Goal: Task Accomplishment & Management: Manage account settings

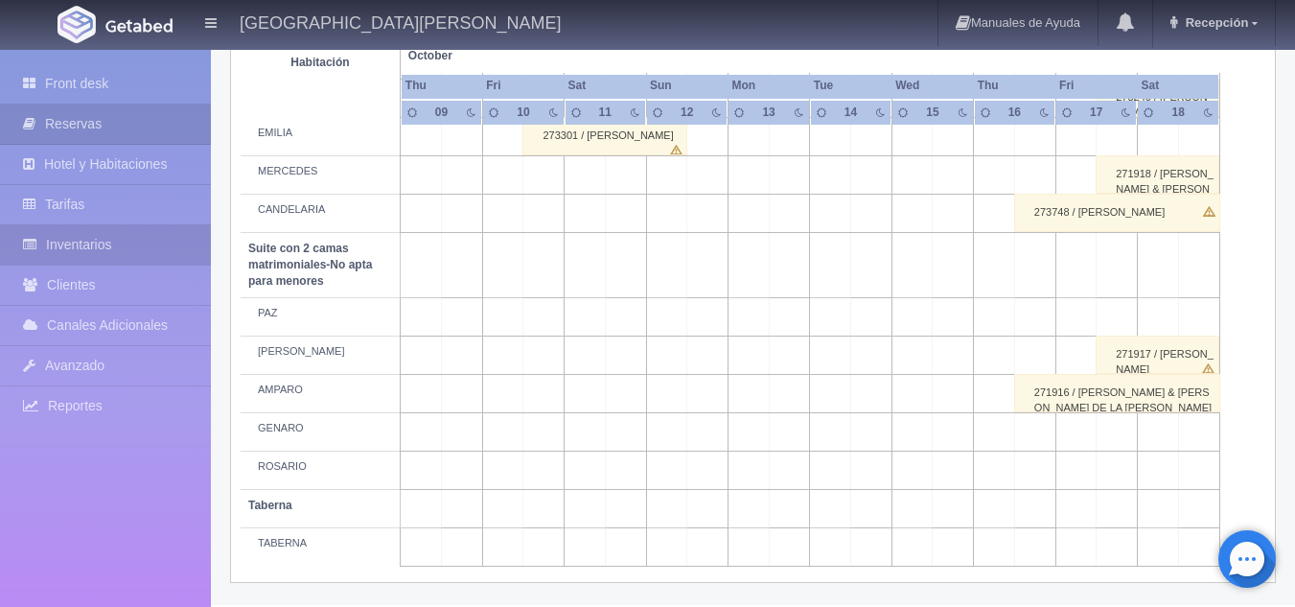
scroll to position [1479, 0]
click at [98, 250] on link "Inventarios" at bounding box center [105, 244] width 211 height 39
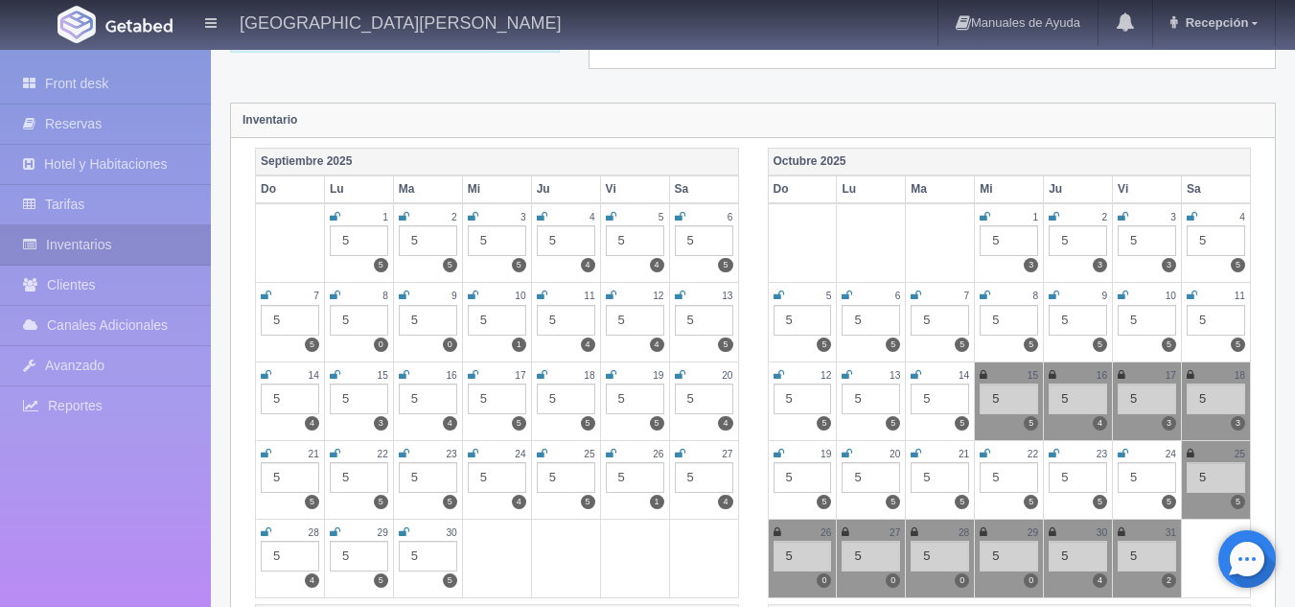
scroll to position [192, 0]
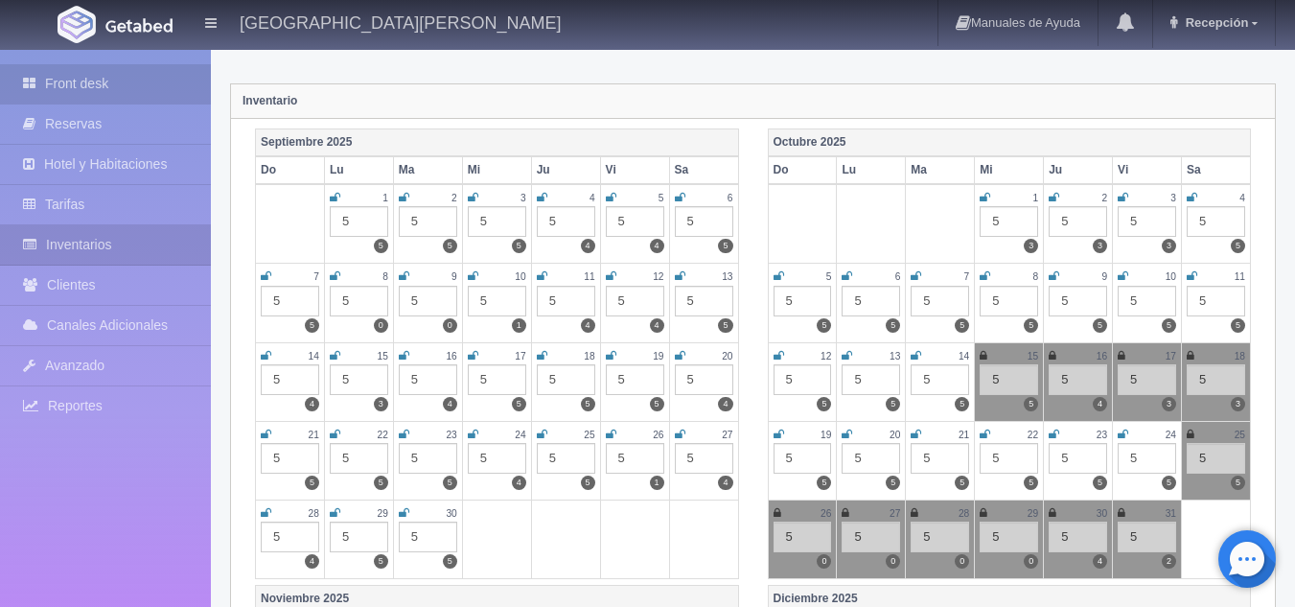
click at [77, 88] on link "Front desk" at bounding box center [105, 83] width 211 height 39
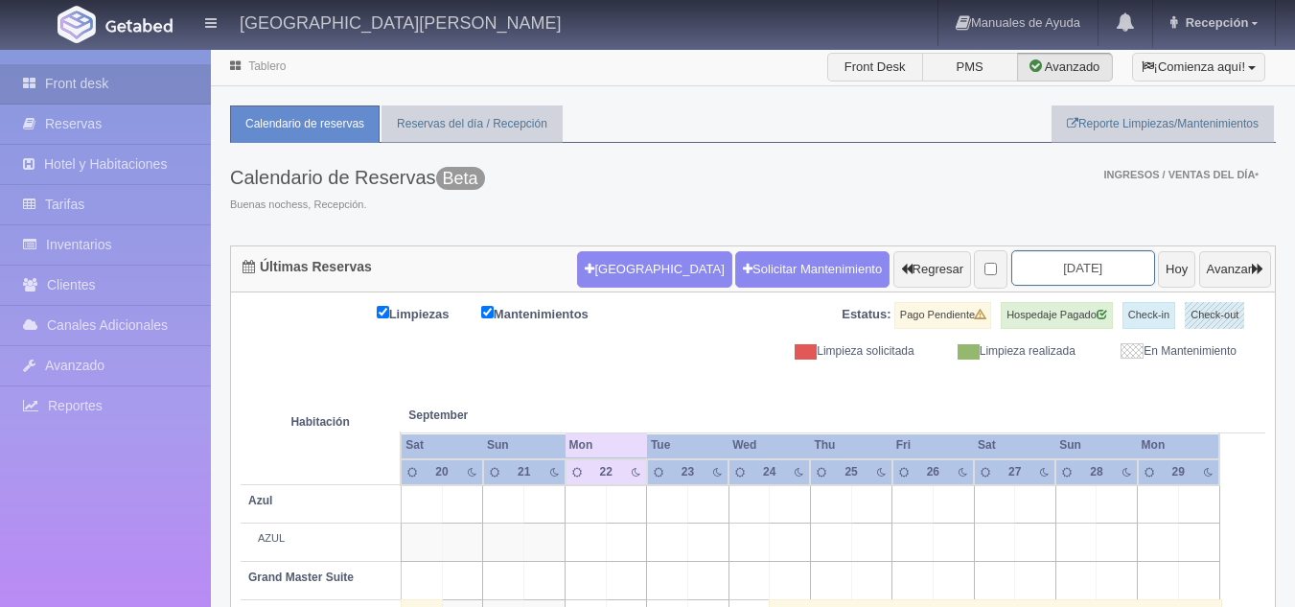
click at [1065, 277] on input "2025-09-22" at bounding box center [1084, 267] width 144 height 35
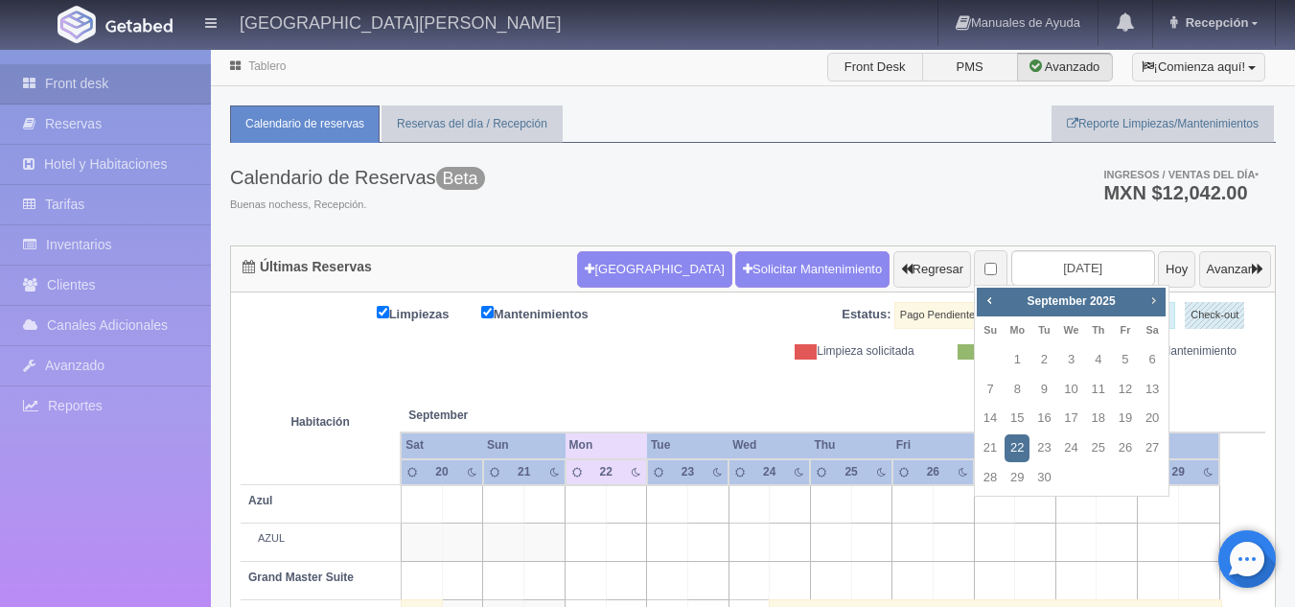
click at [1141, 304] on div "Prev Next September 2025" at bounding box center [1071, 302] width 189 height 29
click at [1152, 302] on span "Next" at bounding box center [1153, 299] width 15 height 15
click at [1120, 447] on link "24" at bounding box center [1125, 448] width 25 height 28
type input "[DATE]"
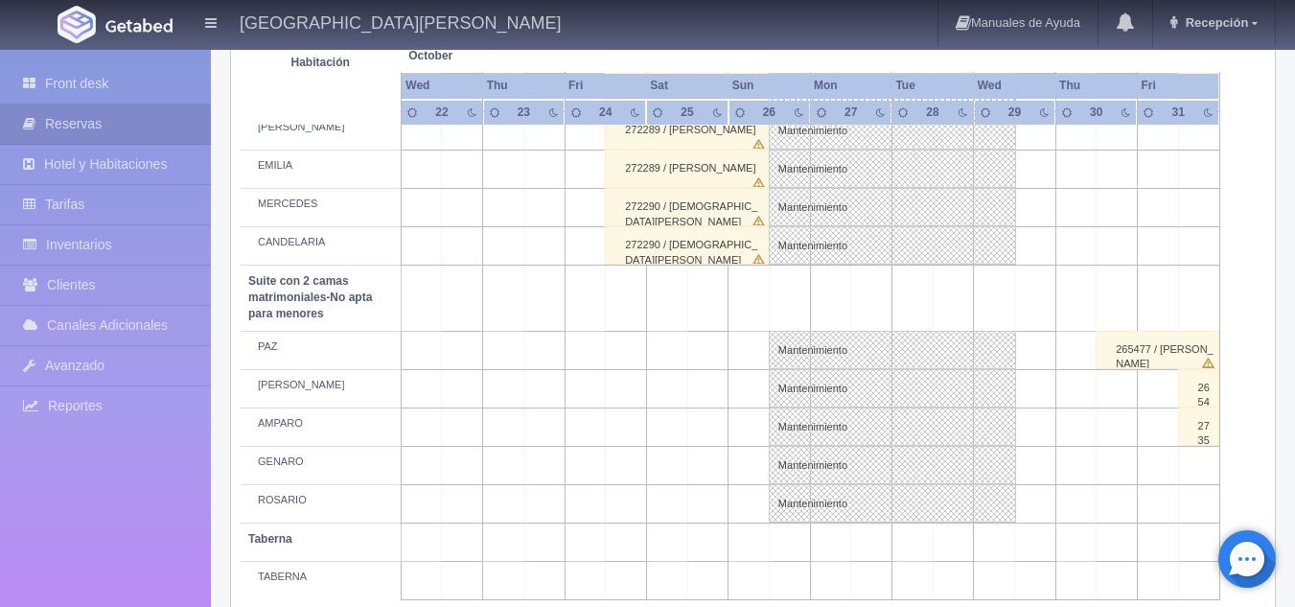
scroll to position [1532, 0]
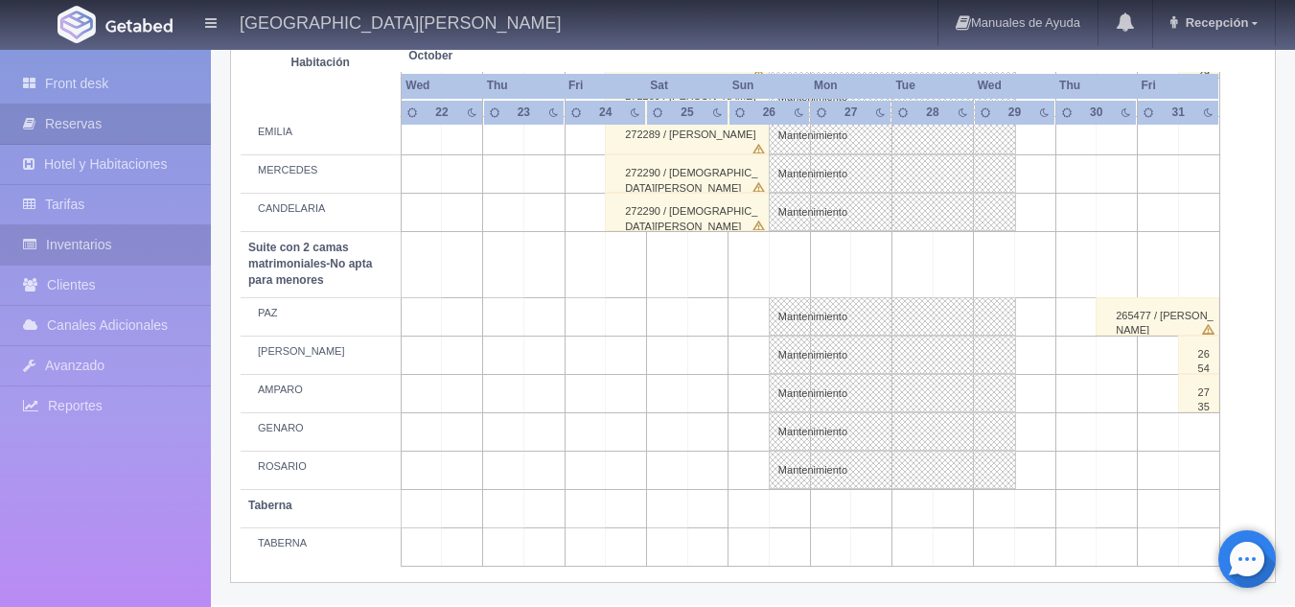
click at [140, 258] on link "Inventarios" at bounding box center [105, 244] width 211 height 39
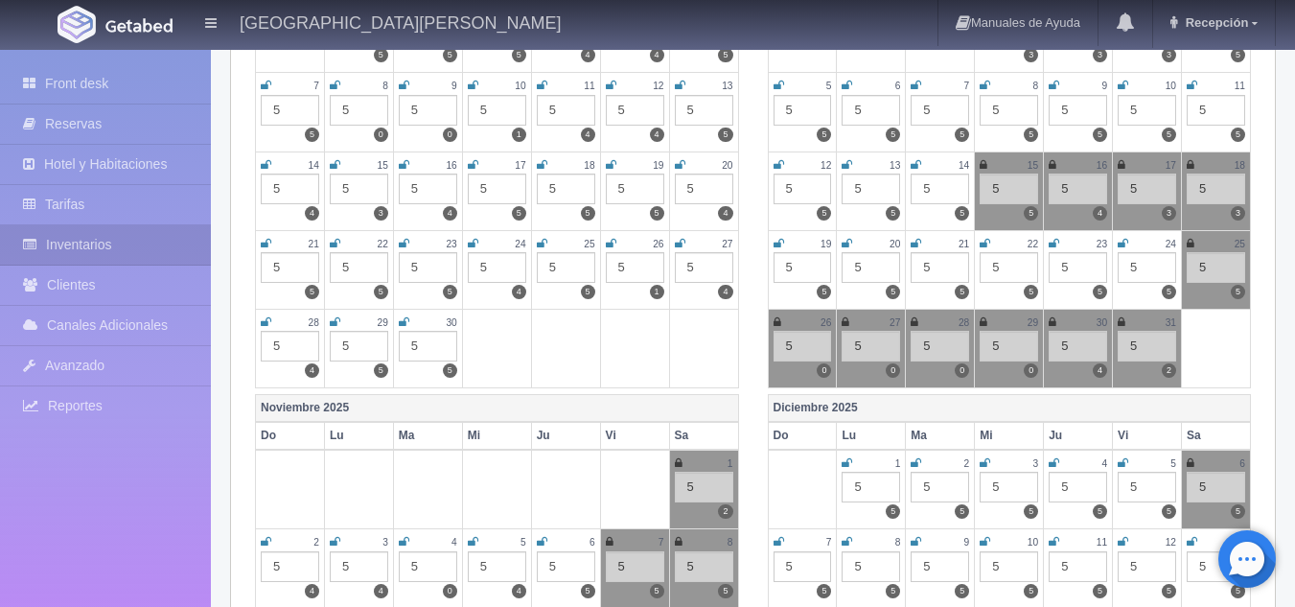
scroll to position [384, 0]
click at [97, 80] on link "Front desk" at bounding box center [105, 83] width 211 height 39
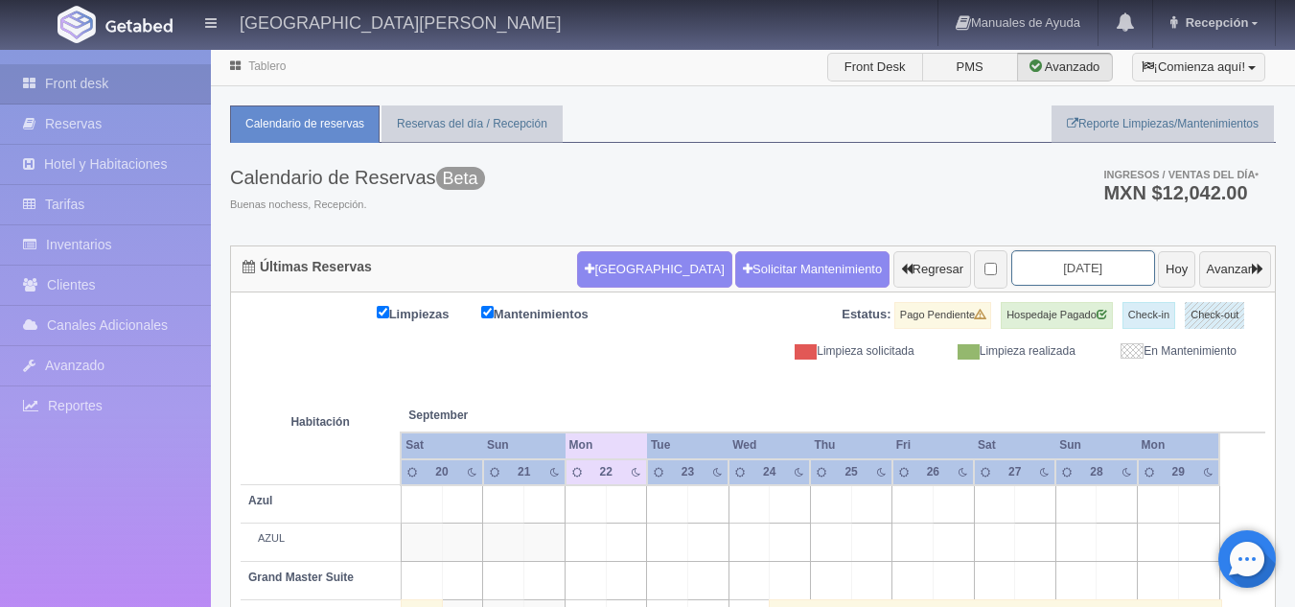
click at [1057, 269] on input "[DATE]" at bounding box center [1084, 267] width 144 height 35
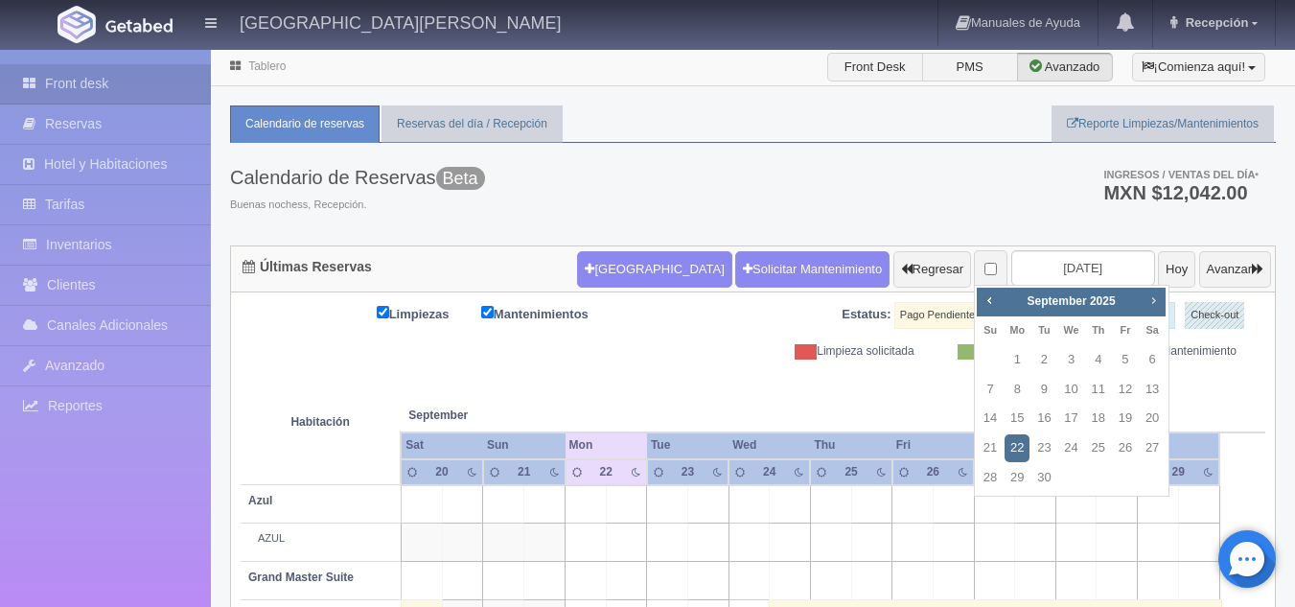
click at [1152, 303] on span "Next" at bounding box center [1153, 299] width 15 height 15
click at [1130, 448] on link "24" at bounding box center [1125, 448] width 25 height 28
type input "[DATE]"
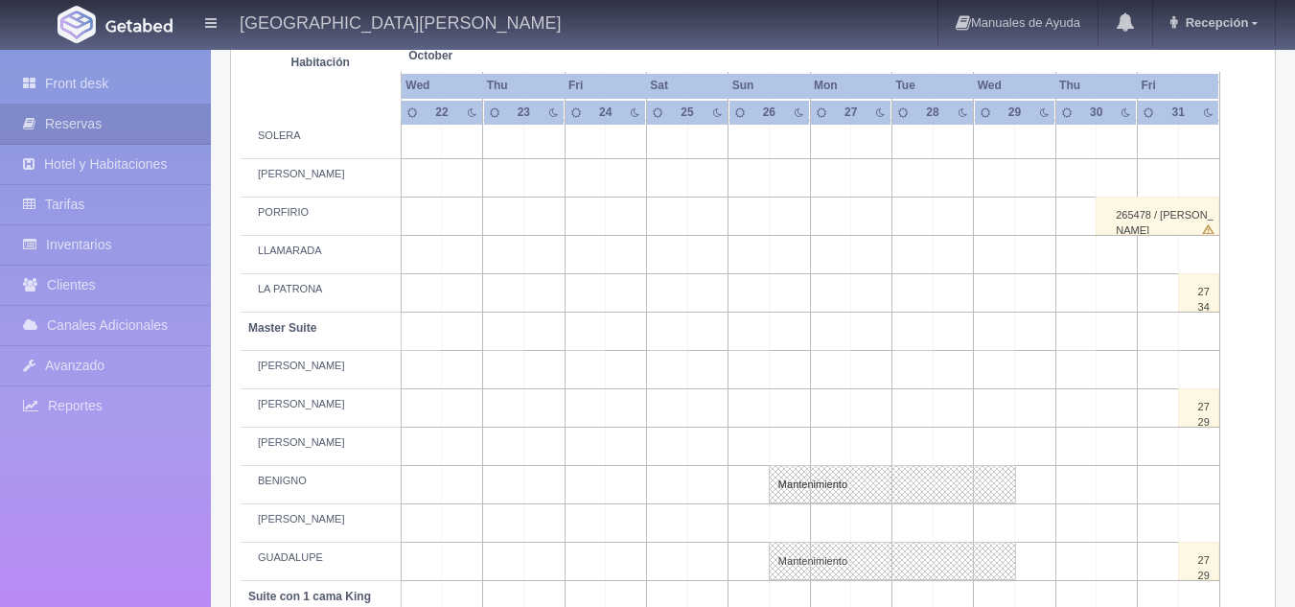
scroll to position [479, 0]
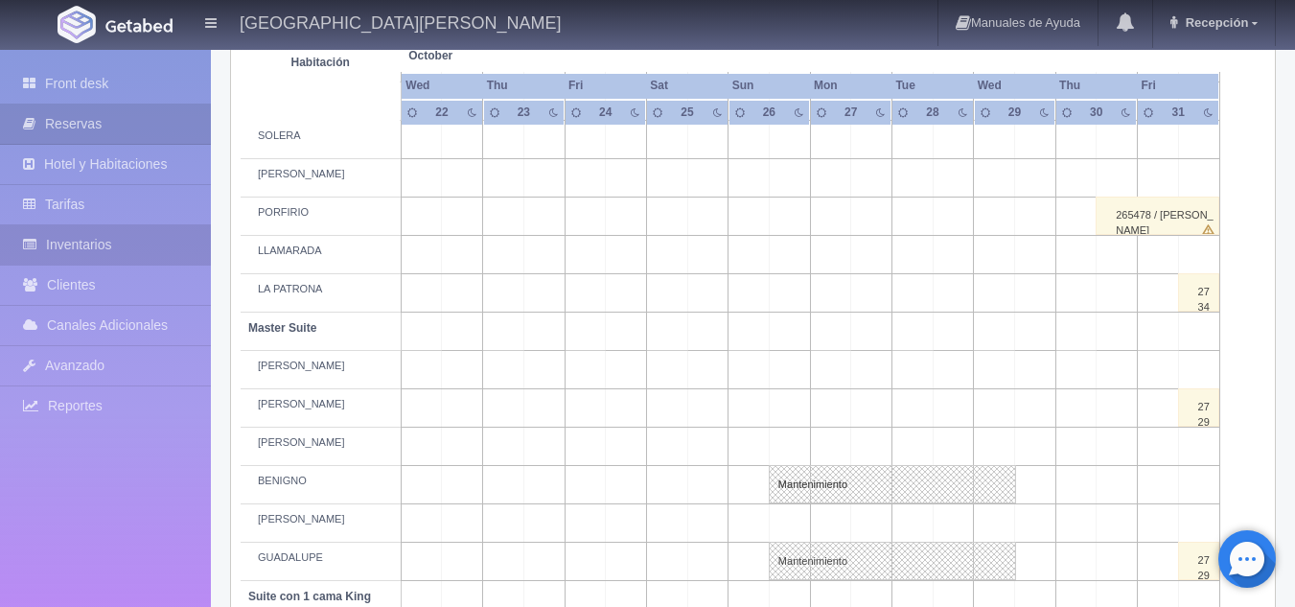
click at [104, 245] on link "Inventarios" at bounding box center [105, 244] width 211 height 39
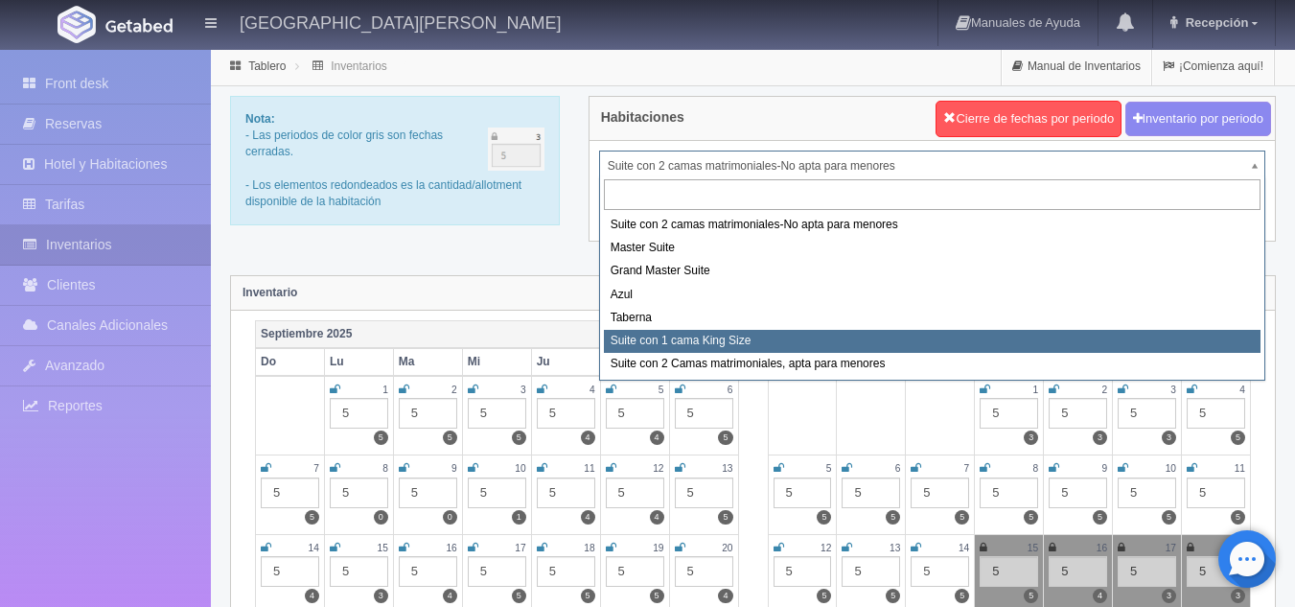
select select "1921"
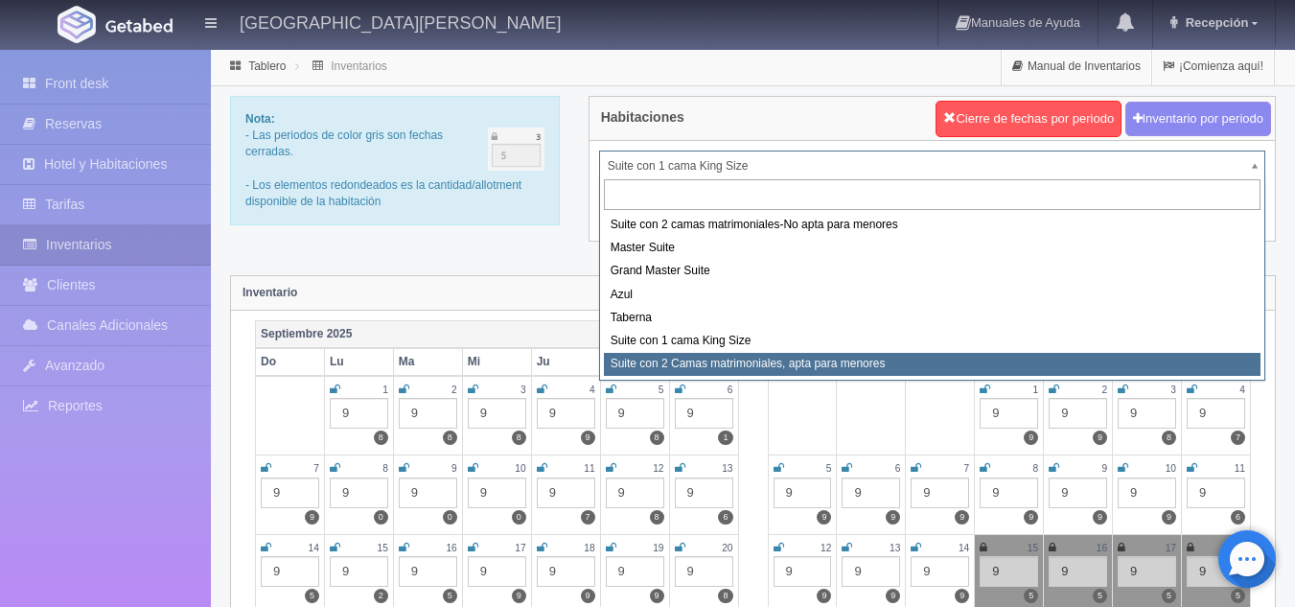
select select "1983"
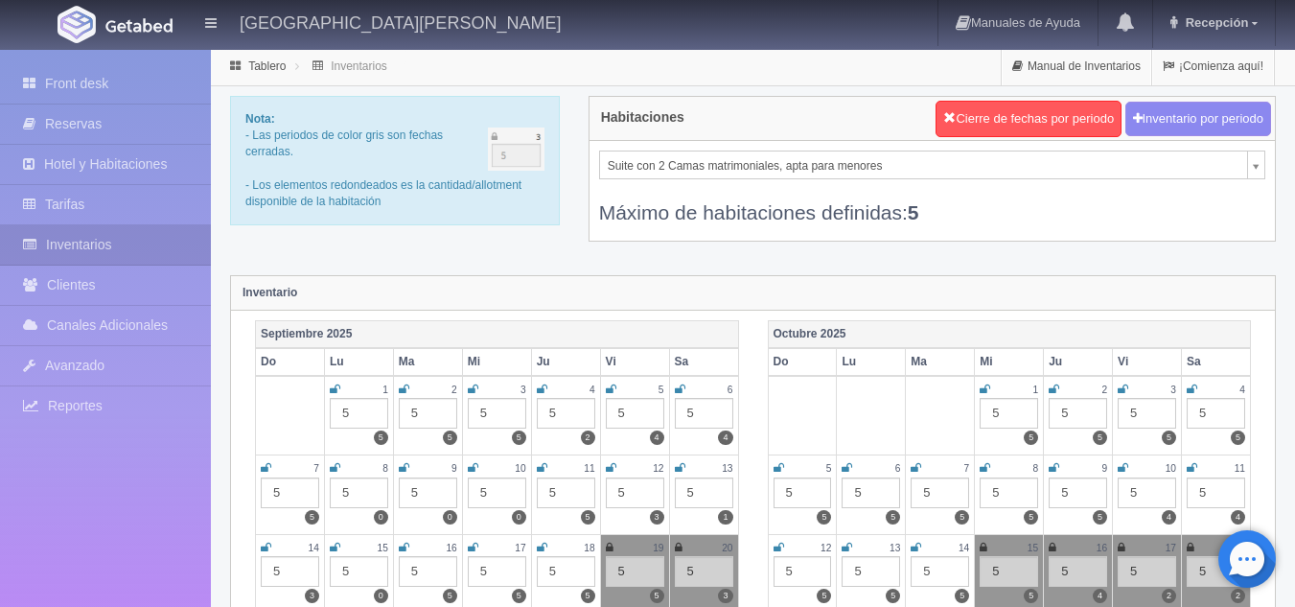
click at [899, 144] on div "Suite con 2 Camas matrimoniales, apta para menores Suite con 2 camas matrimonia…" at bounding box center [933, 191] width 686 height 100
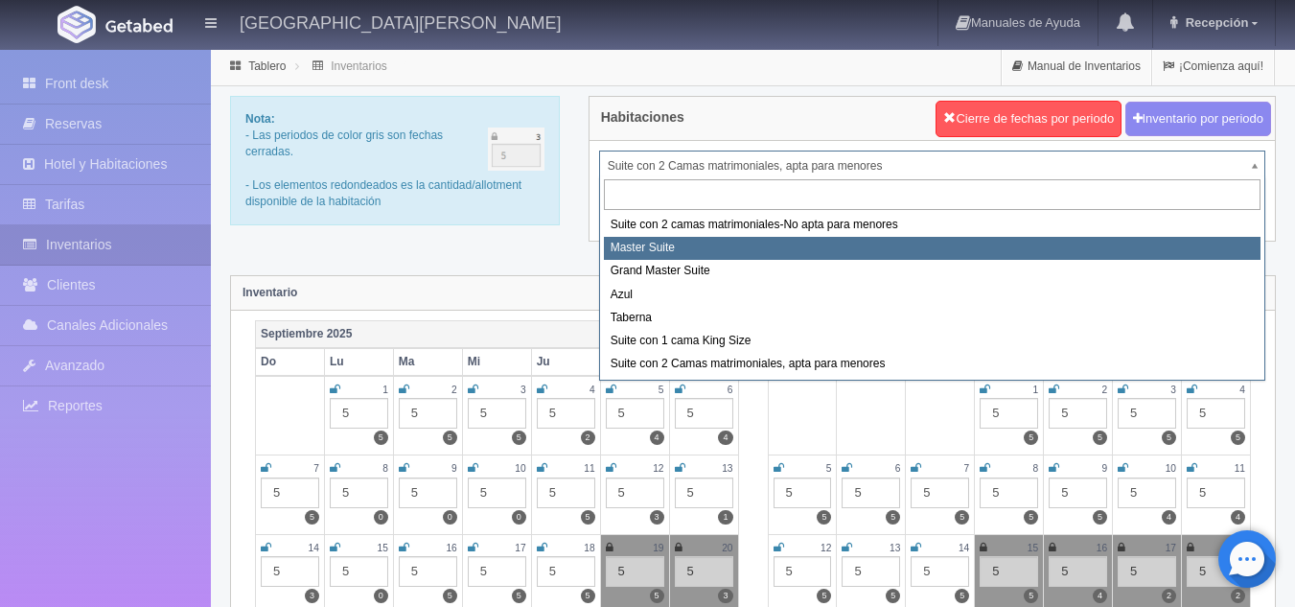
select select "1894"
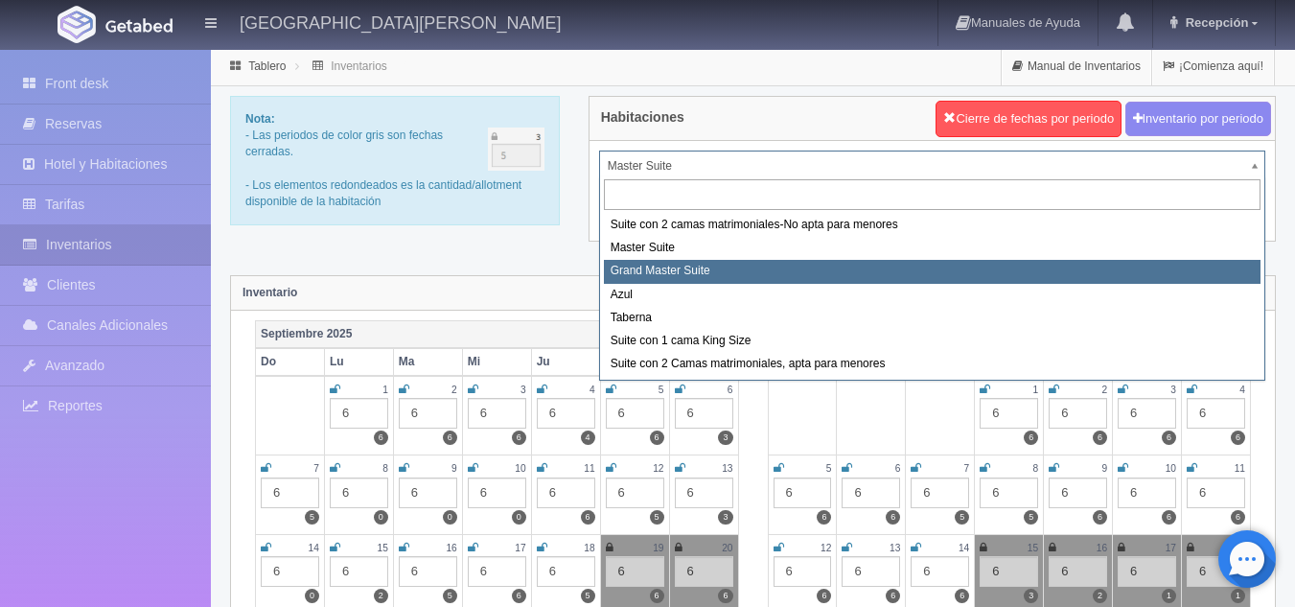
select select "1918"
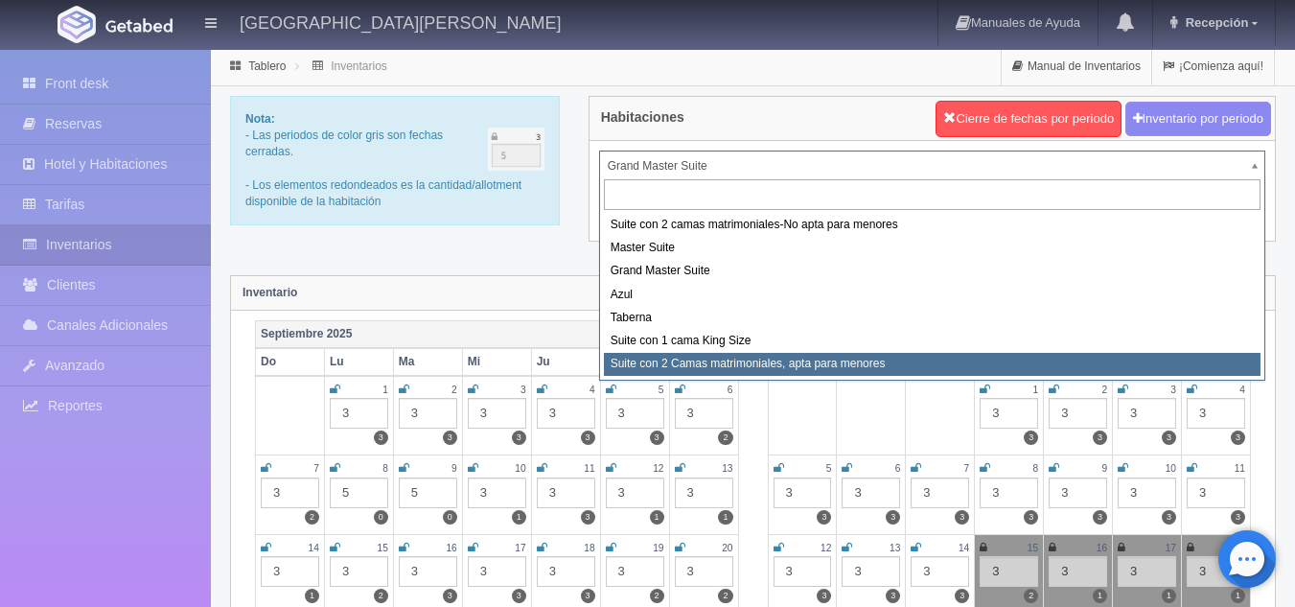
select select "1983"
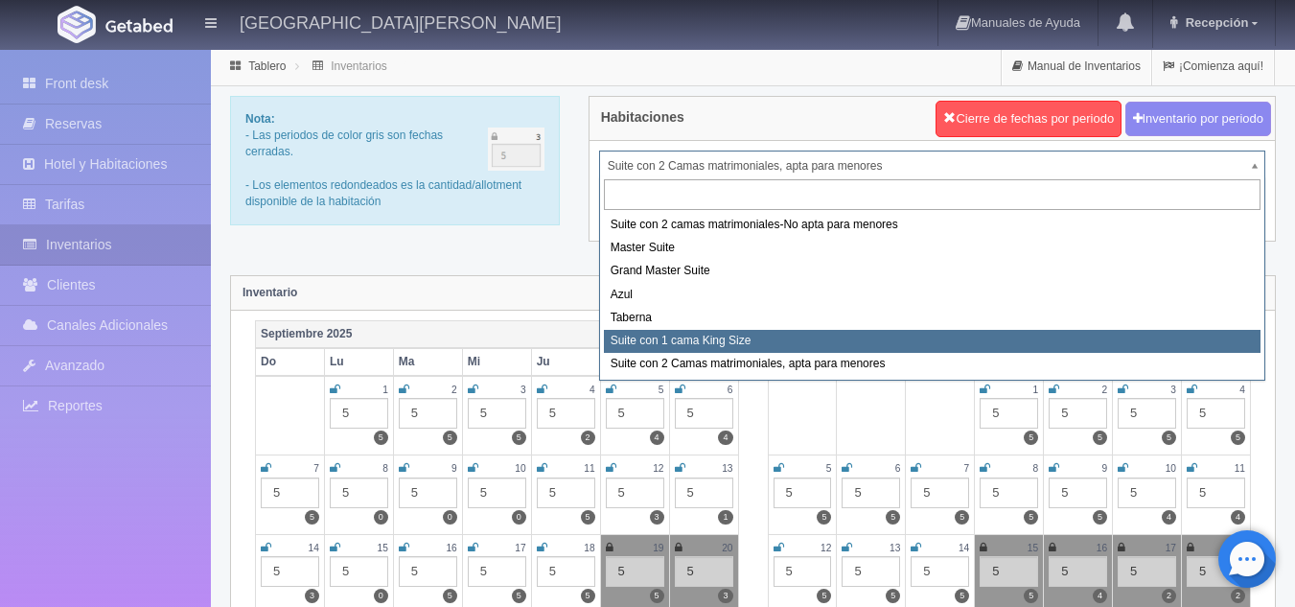
select select "1921"
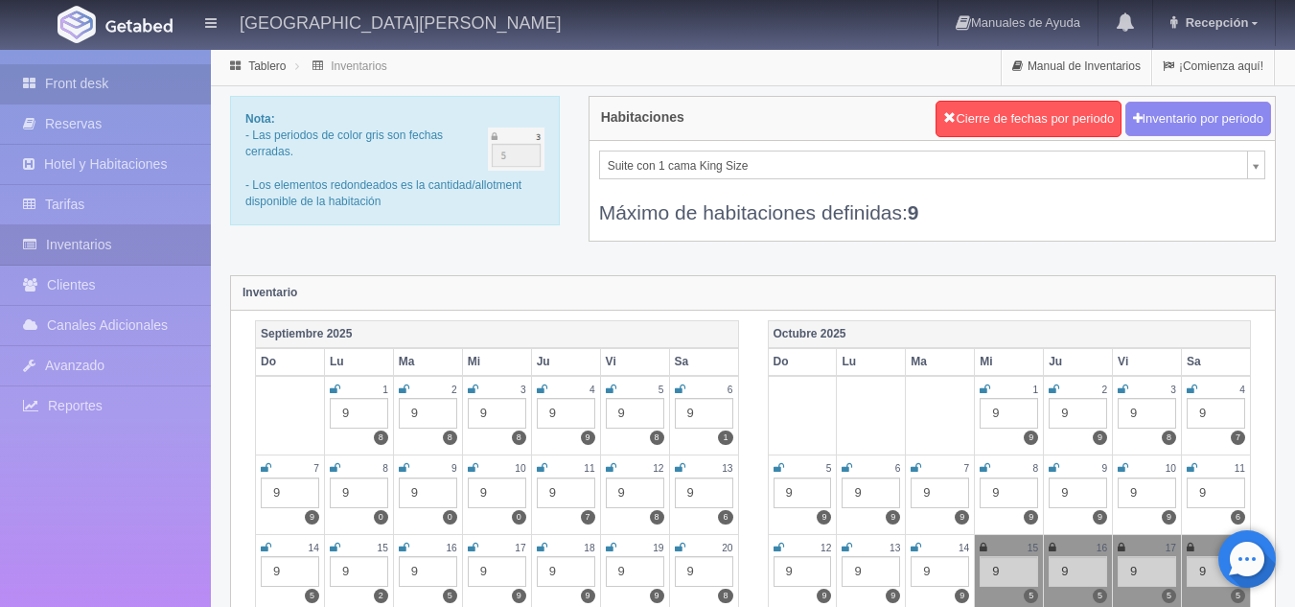
click at [160, 89] on link "Front desk" at bounding box center [105, 83] width 211 height 39
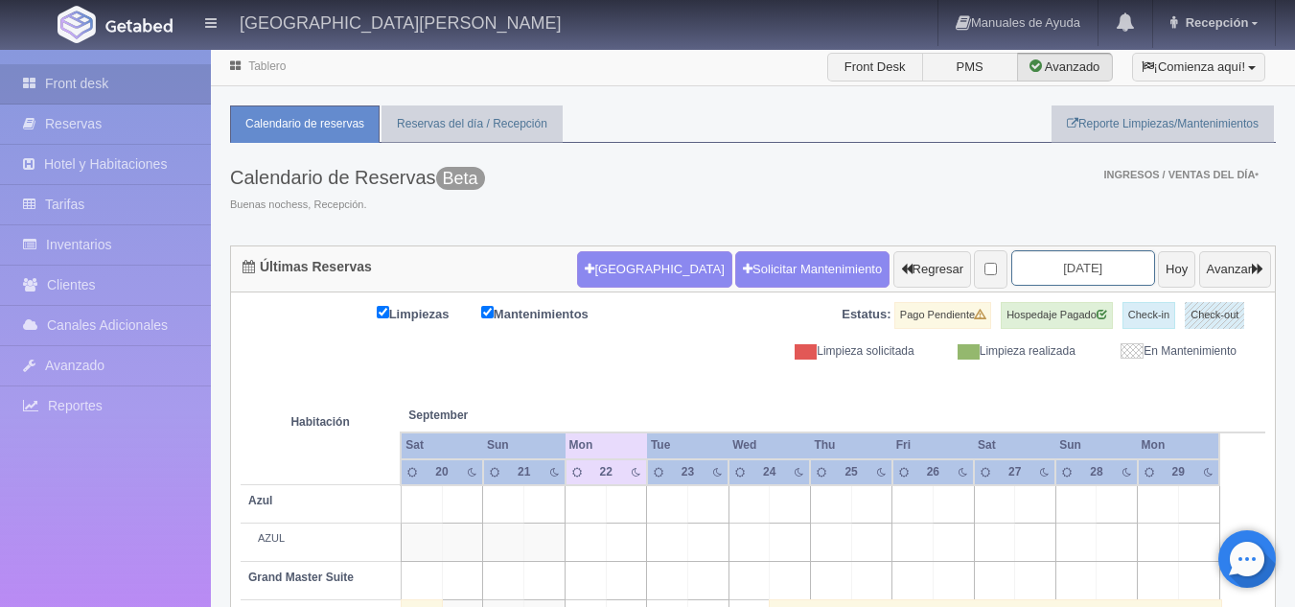
click at [1035, 270] on input "[DATE]" at bounding box center [1084, 267] width 144 height 35
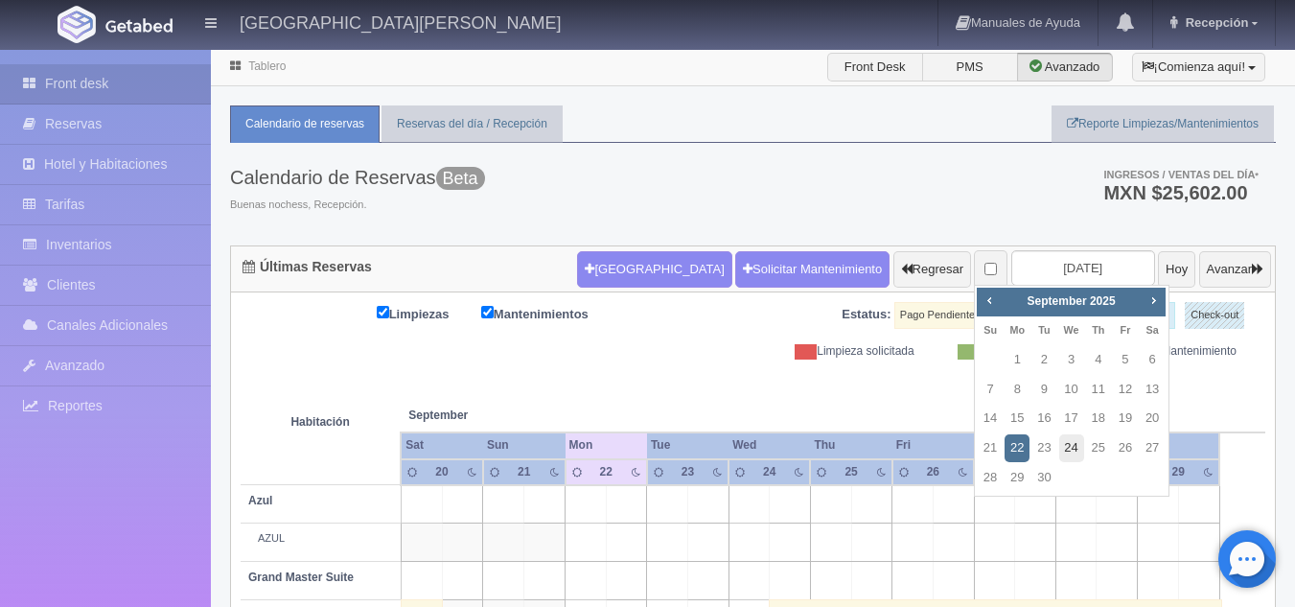
click at [1080, 444] on link "24" at bounding box center [1071, 448] width 25 height 28
type input "[DATE]"
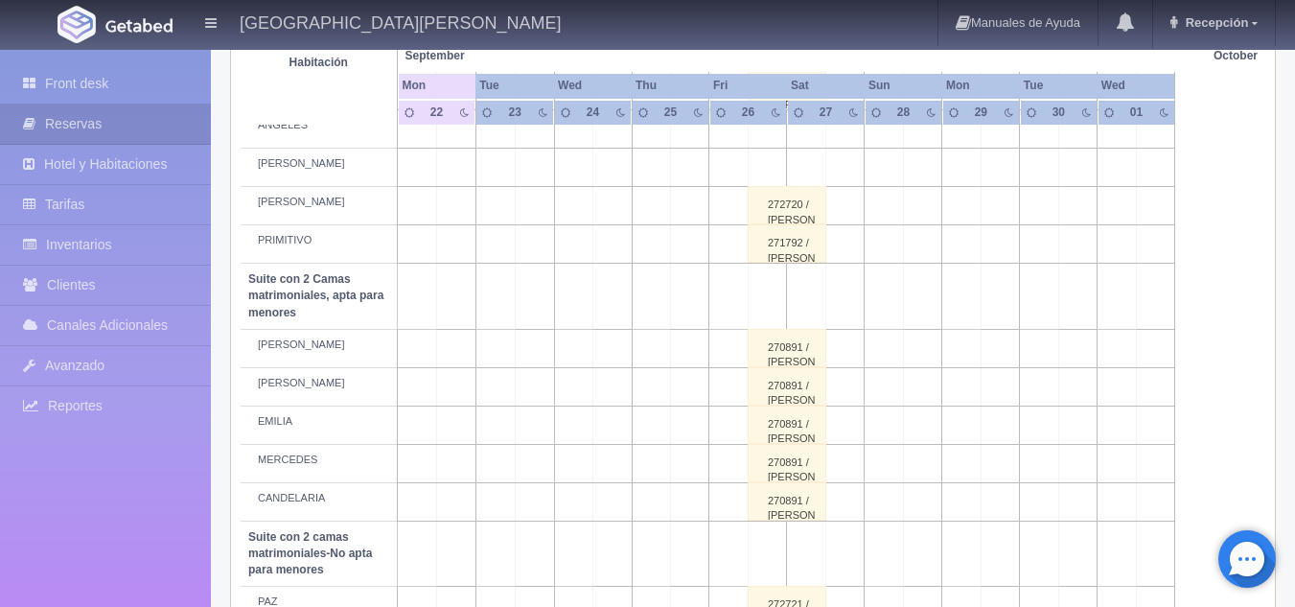
scroll to position [1400, 0]
